Goal: Transaction & Acquisition: Purchase product/service

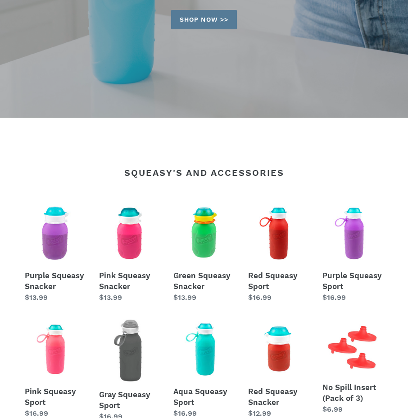
scroll to position [225, 0]
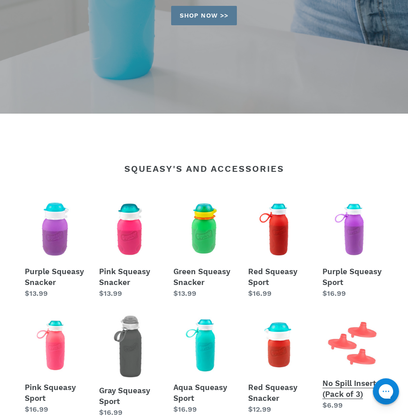
click at [355, 359] on link "No Spill Insert (Pack of 3)" at bounding box center [353, 363] width 61 height 96
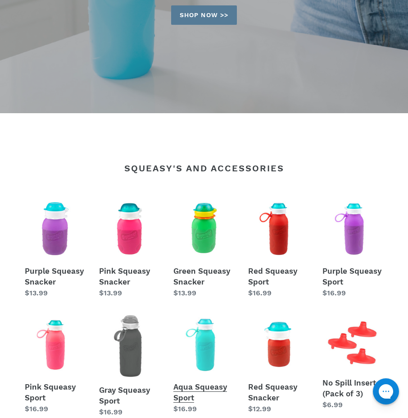
scroll to position [225, 0]
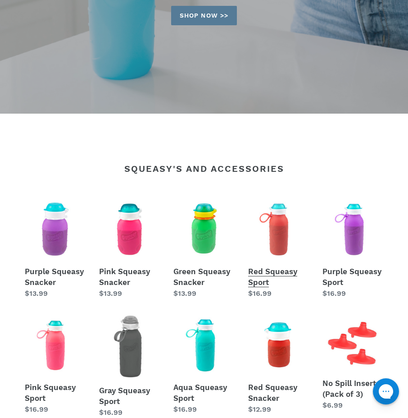
click at [265, 277] on link "Red Squeasy Sport" at bounding box center [278, 249] width 61 height 100
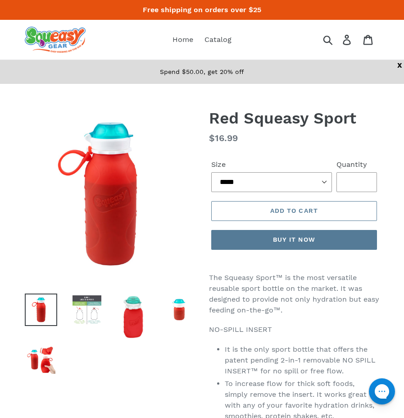
click at [94, 298] on img at bounding box center [87, 309] width 32 height 32
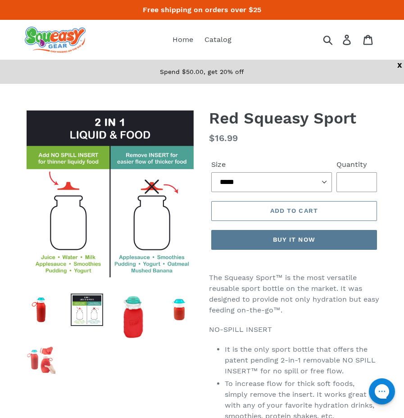
click at [43, 362] on img at bounding box center [41, 359] width 32 height 32
